Goal: Check status: Check status

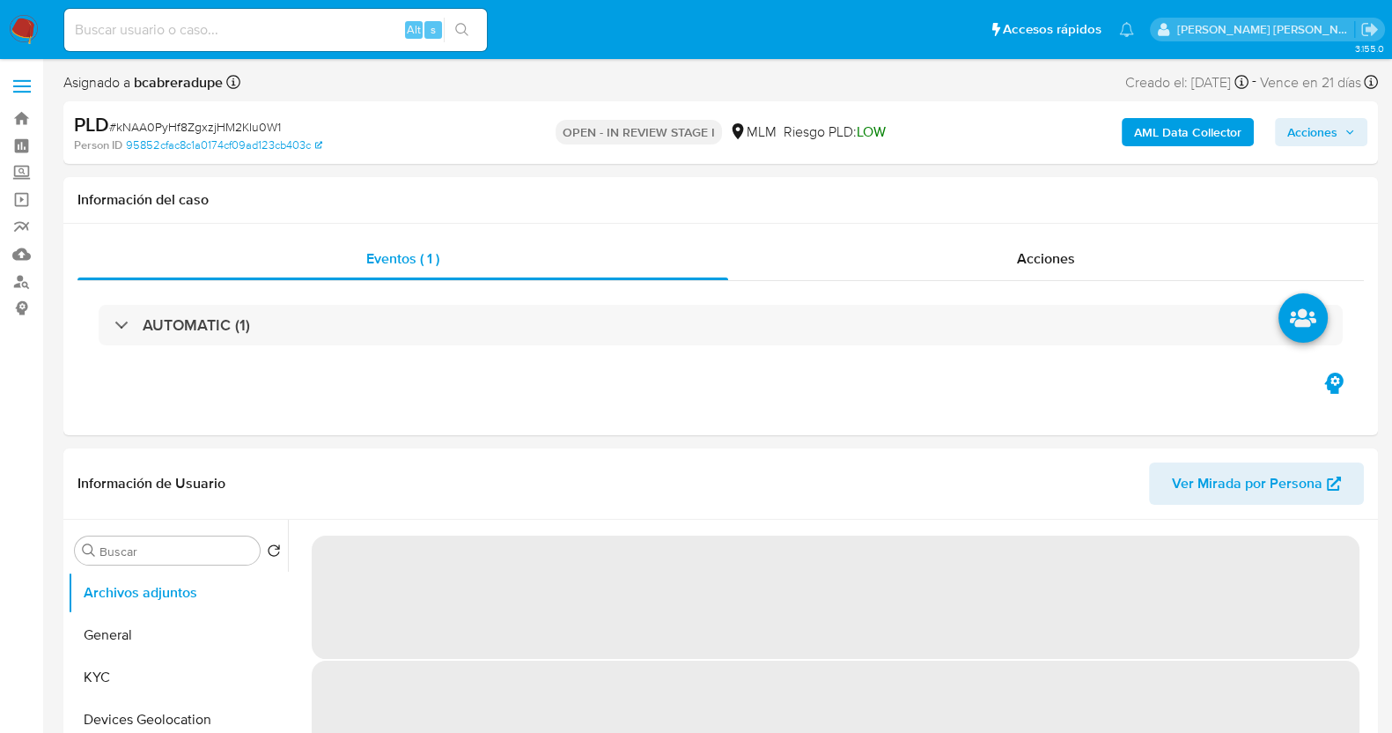
select select "10"
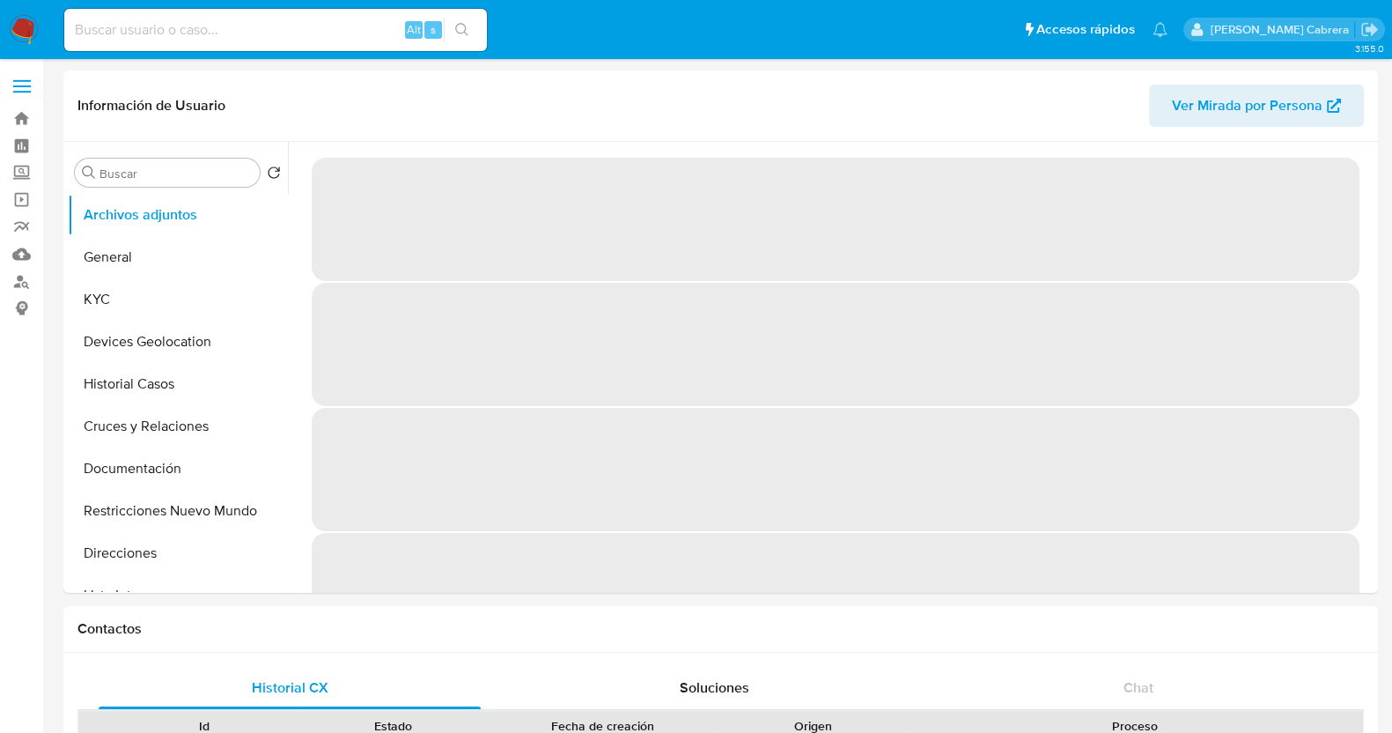
select select "10"
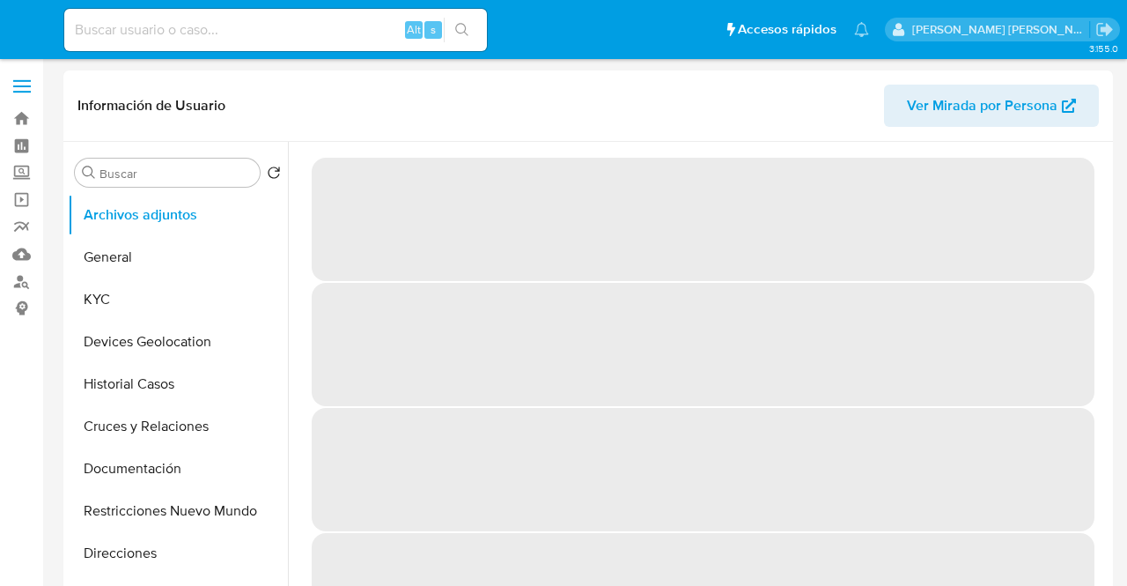
select select "10"
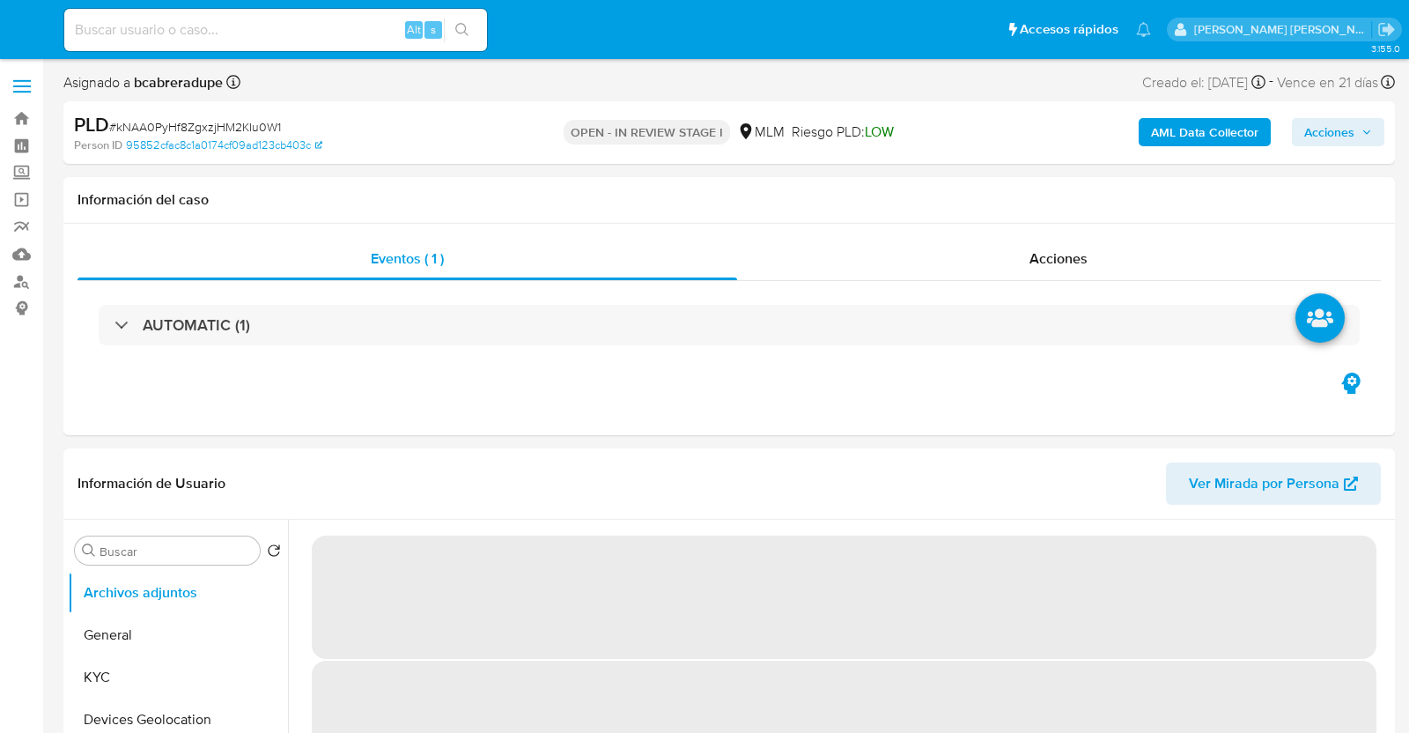
select select "10"
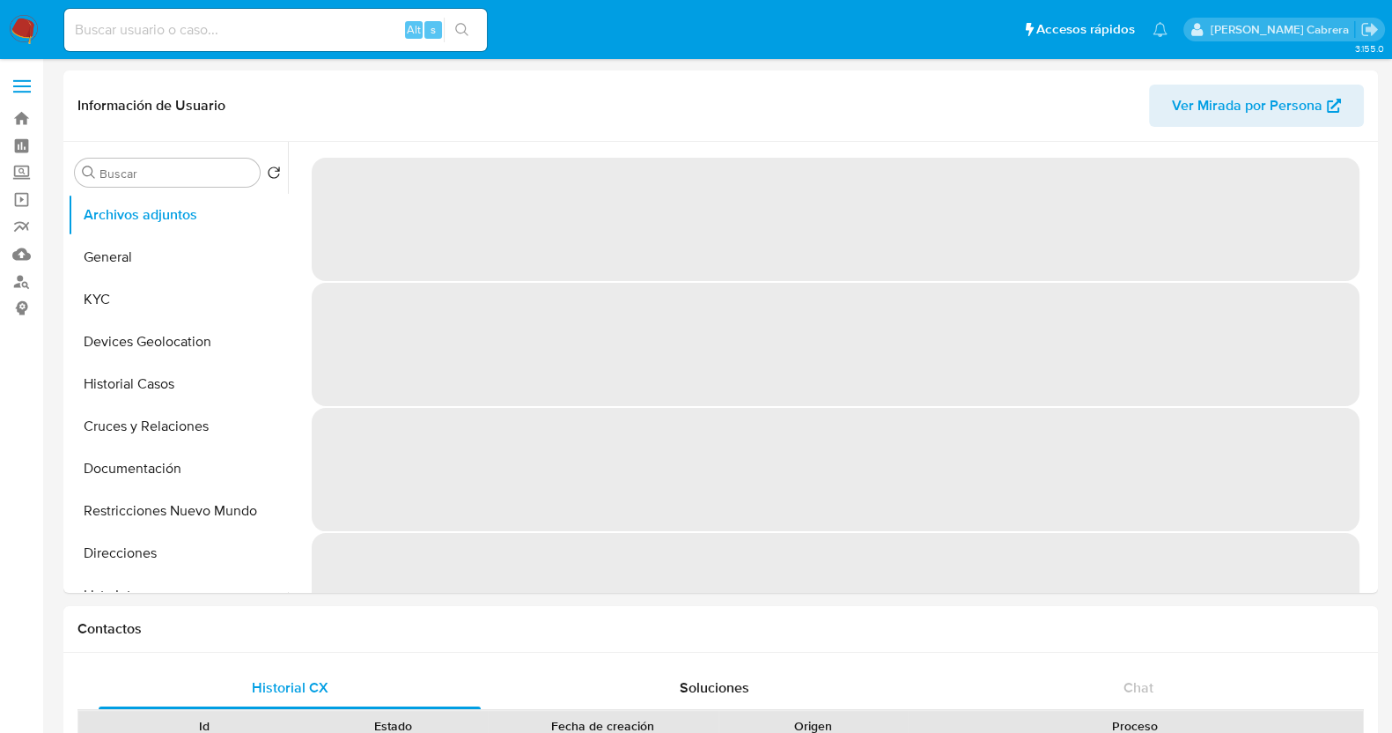
select select "10"
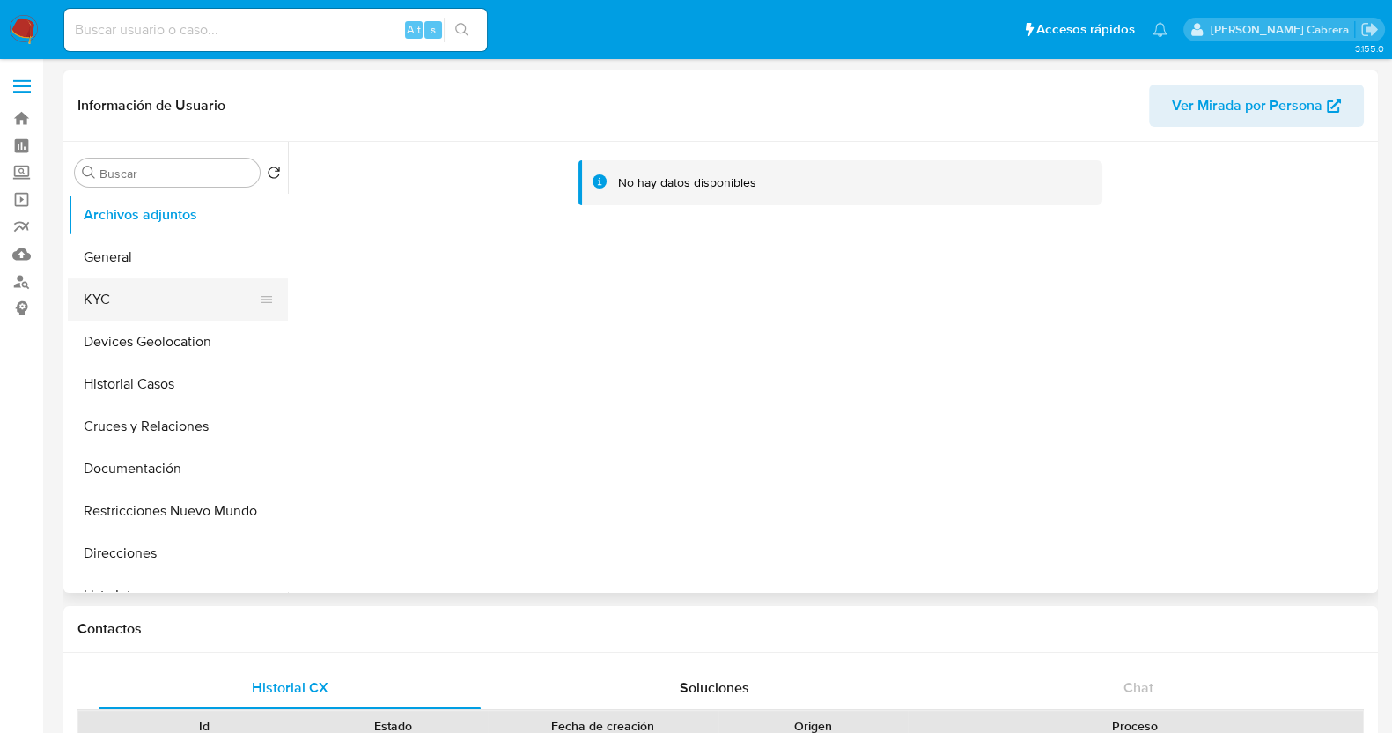
click at [131, 288] on button "KYC" at bounding box center [171, 299] width 206 height 42
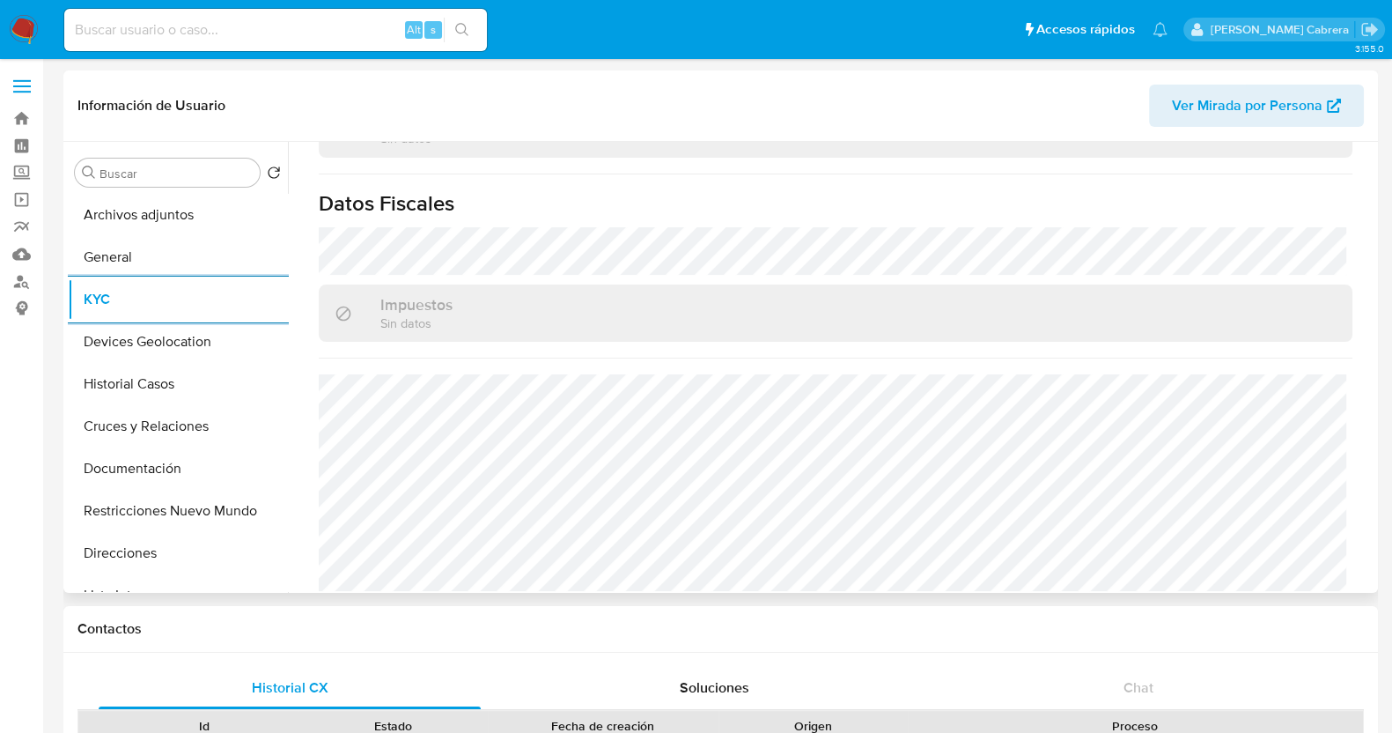
scroll to position [1106, 0]
drag, startPoint x: 150, startPoint y: 380, endPoint x: 324, endPoint y: 326, distance: 182.7
click at [150, 380] on button "Historial Casos" at bounding box center [178, 384] width 220 height 42
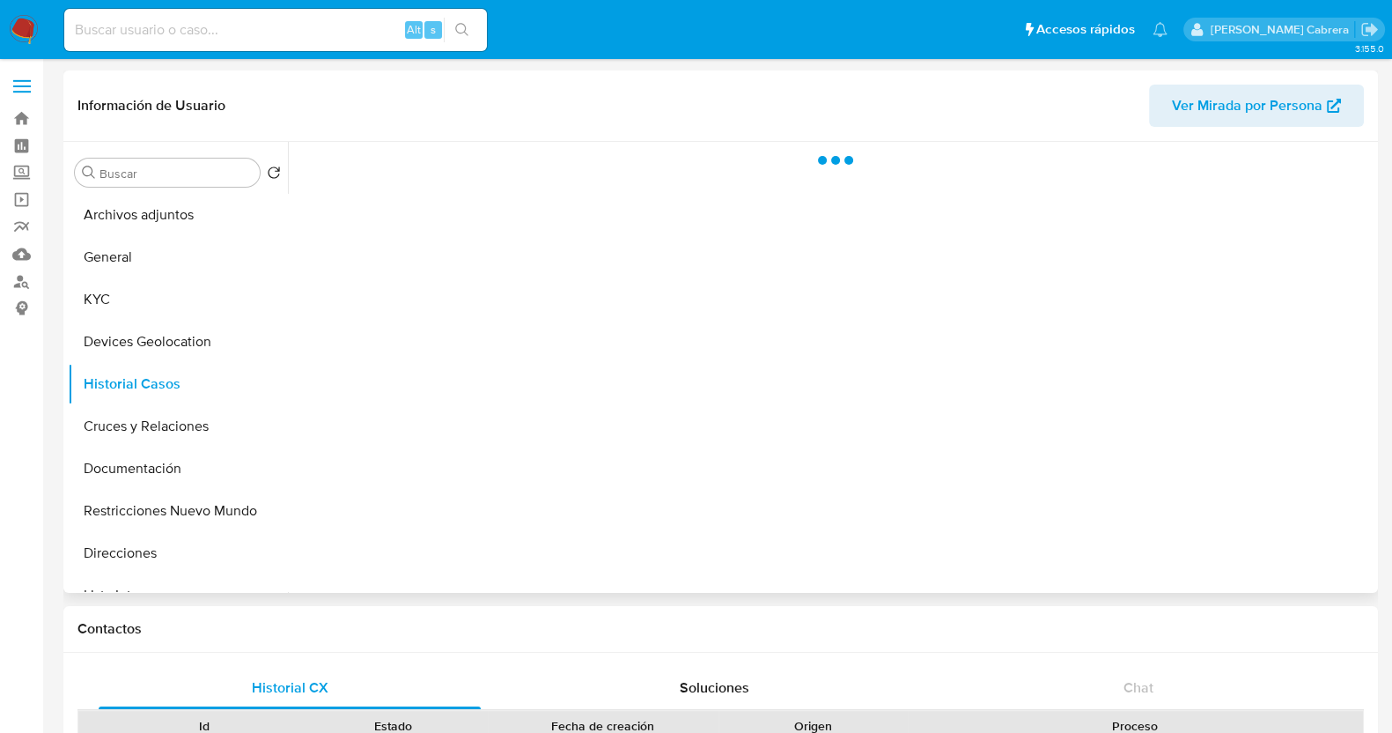
scroll to position [0, 0]
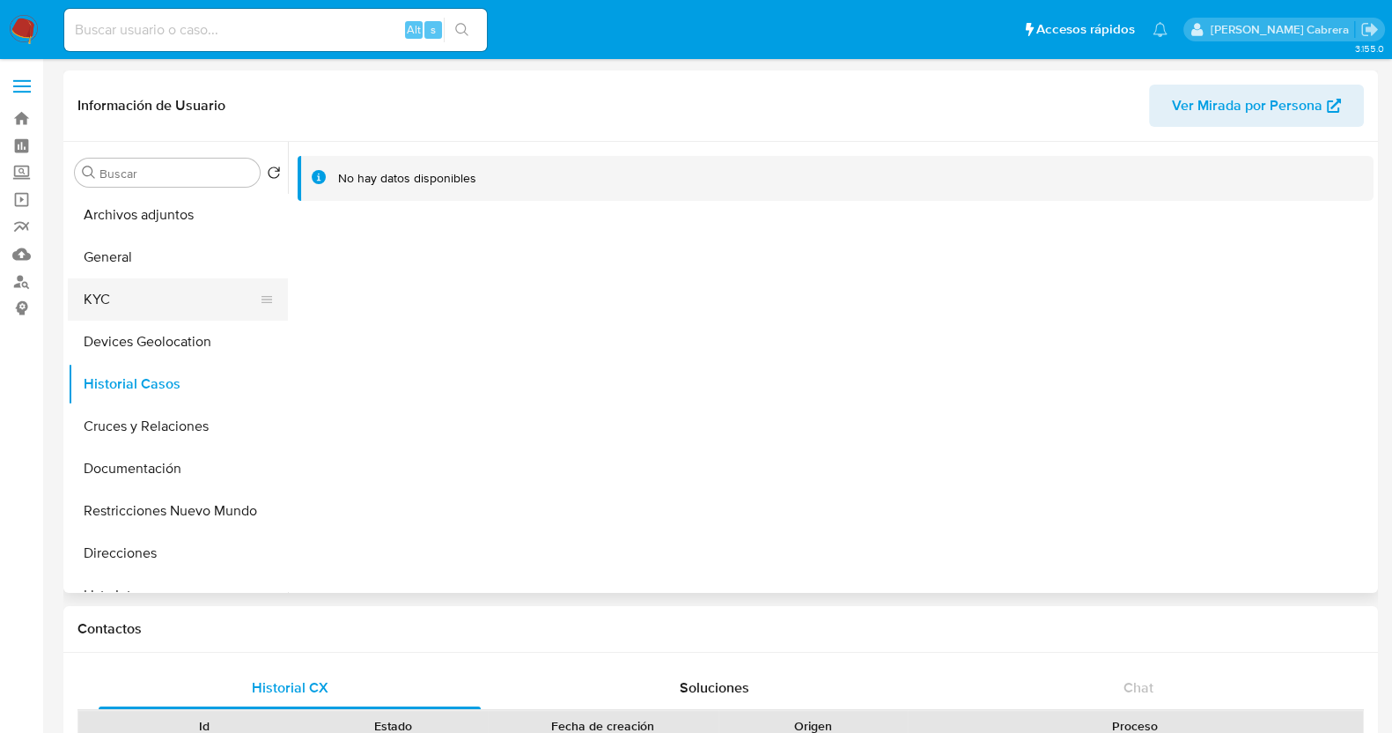
click at [92, 302] on button "KYC" at bounding box center [171, 299] width 206 height 42
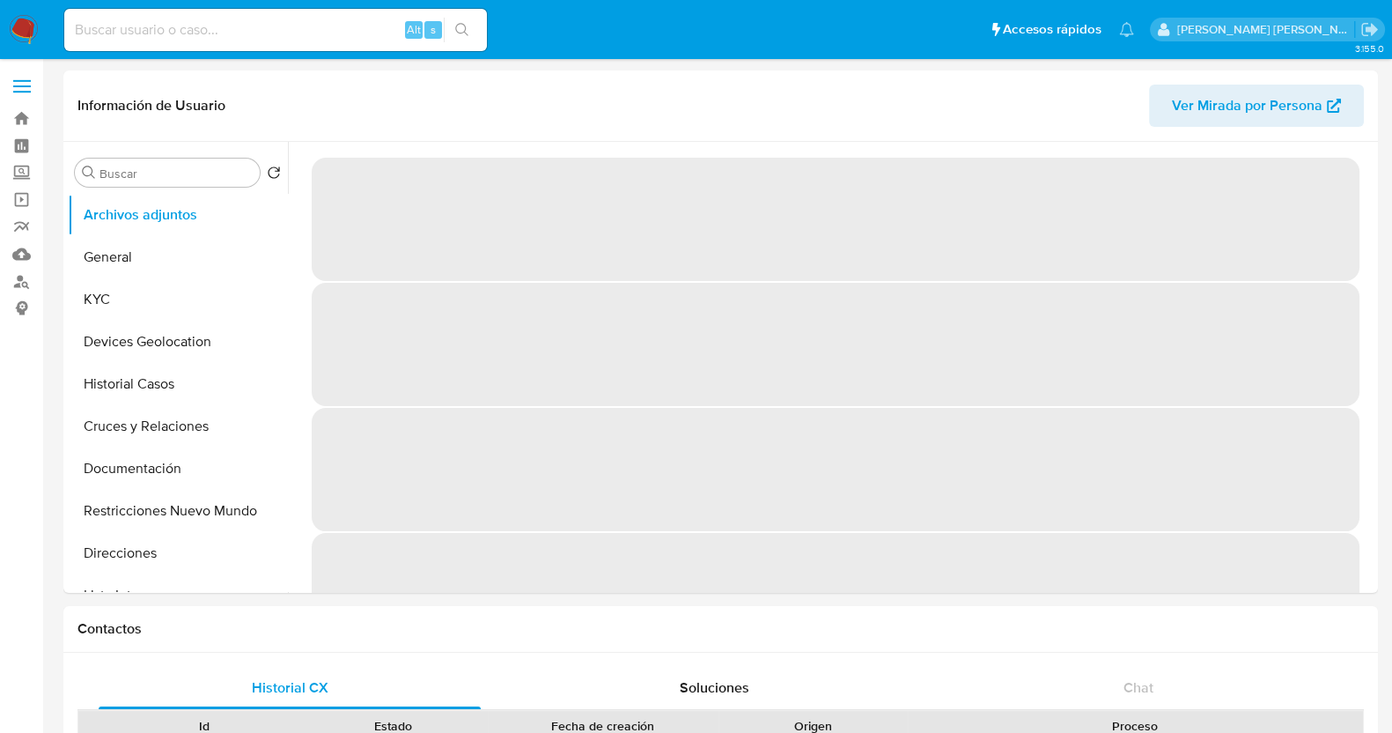
select select "10"
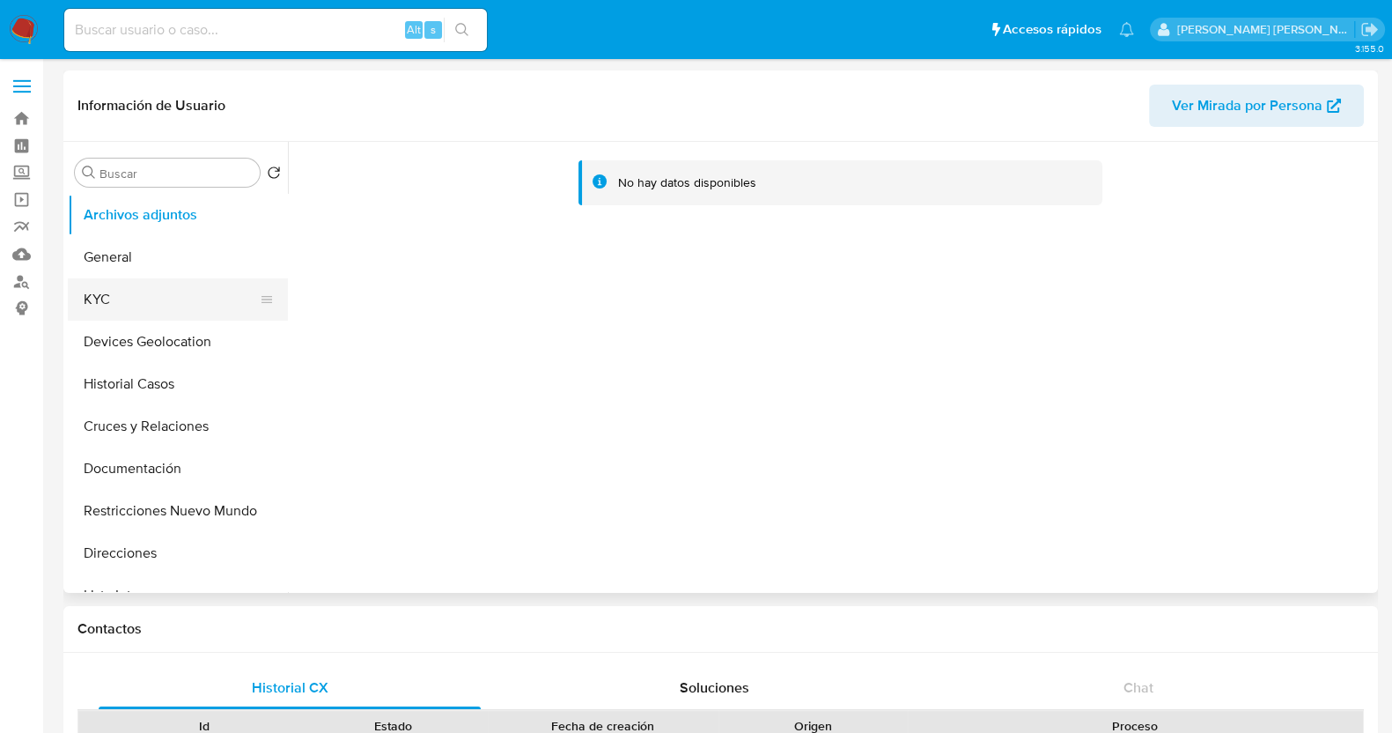
click at [143, 299] on button "KYC" at bounding box center [171, 299] width 206 height 42
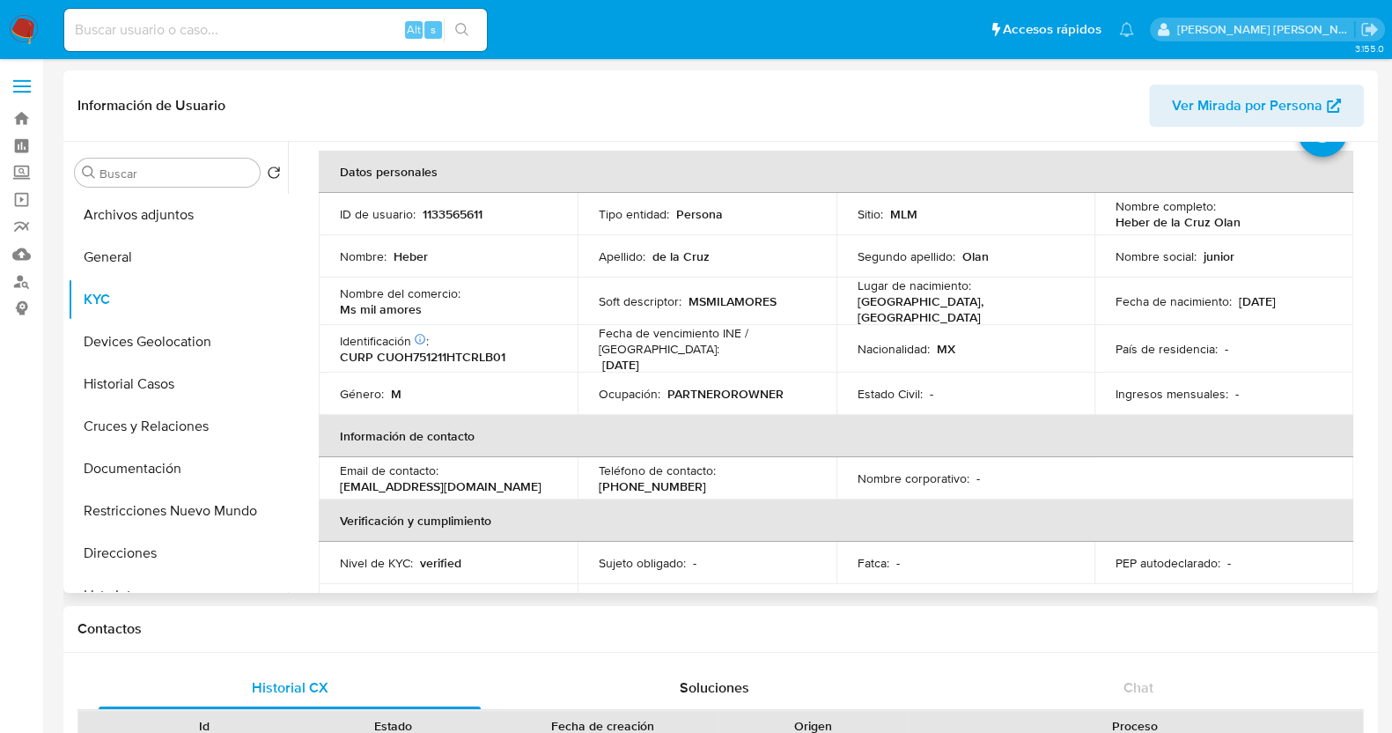
scroll to position [109, 0]
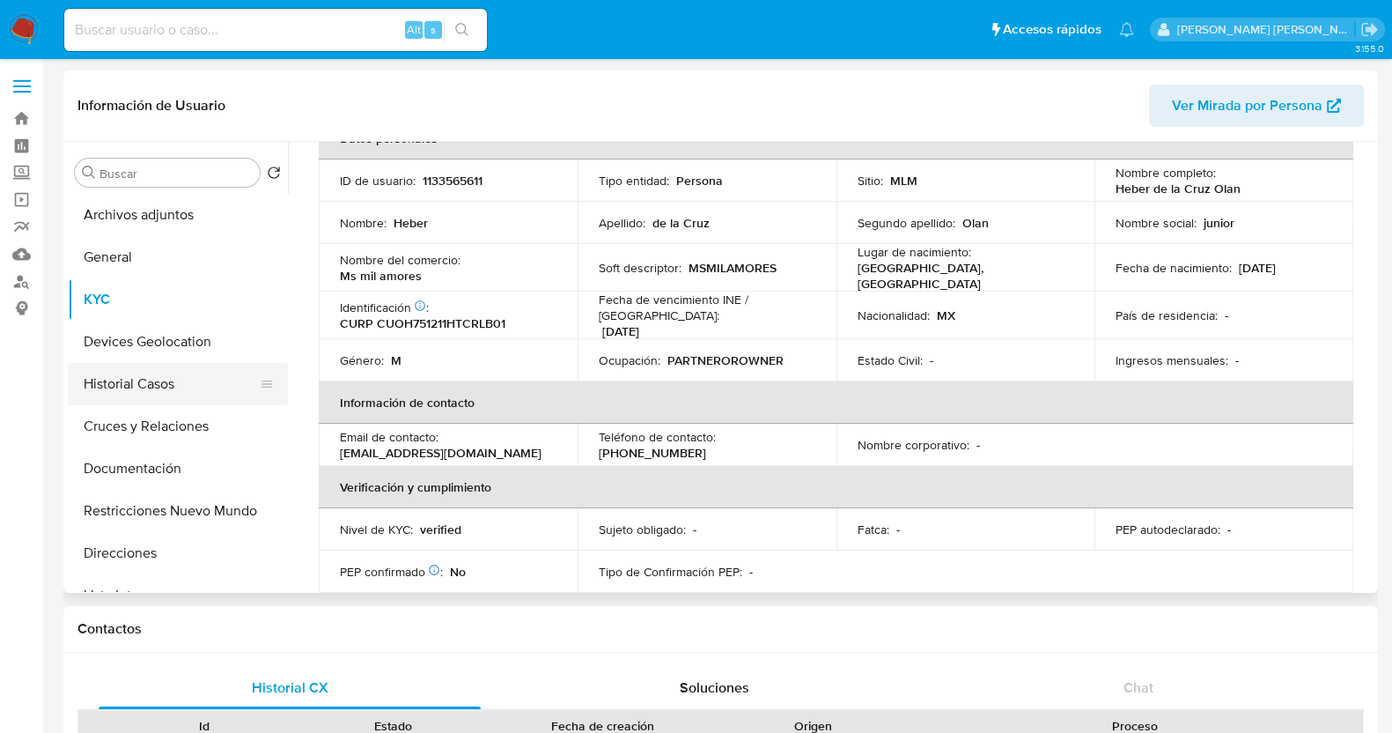
click at [141, 380] on button "Historial Casos" at bounding box center [171, 384] width 206 height 42
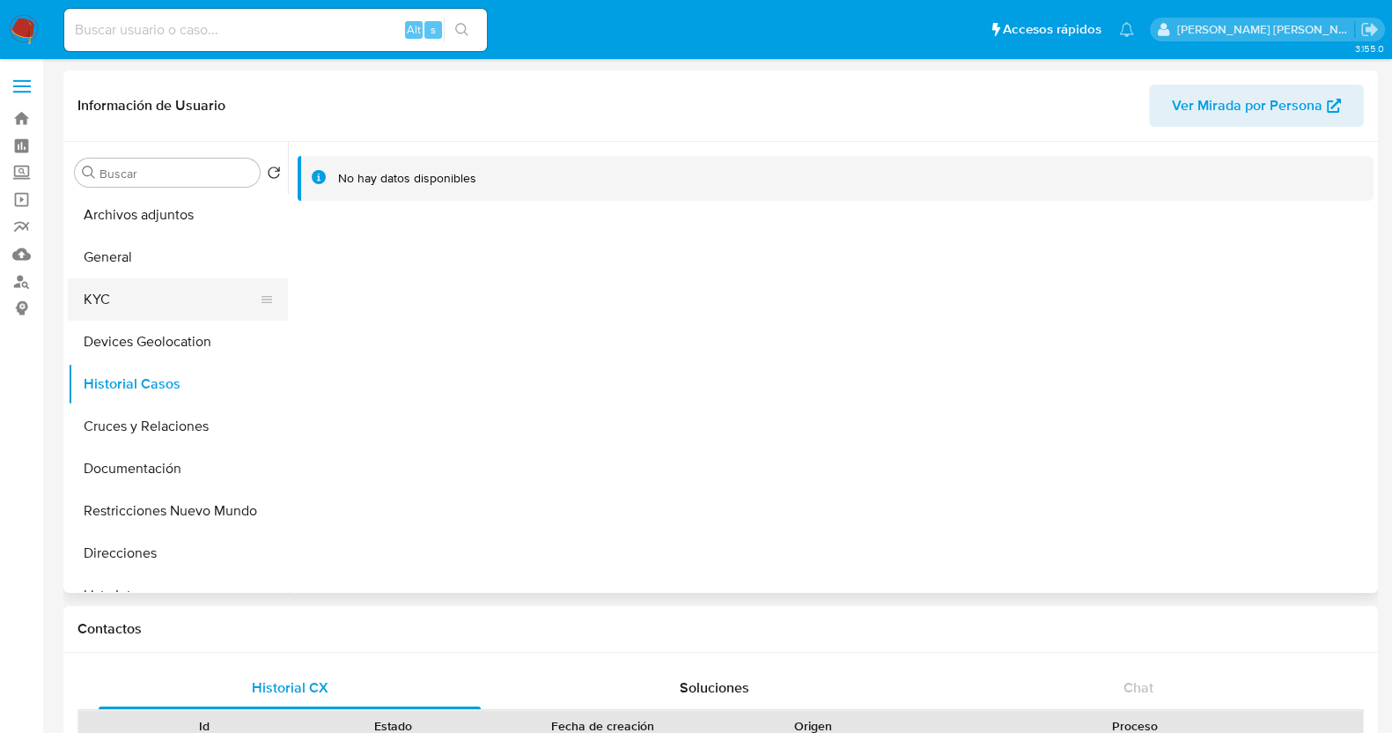
click at [127, 297] on button "KYC" at bounding box center [171, 299] width 206 height 42
